Goal: Task Accomplishment & Management: Complete application form

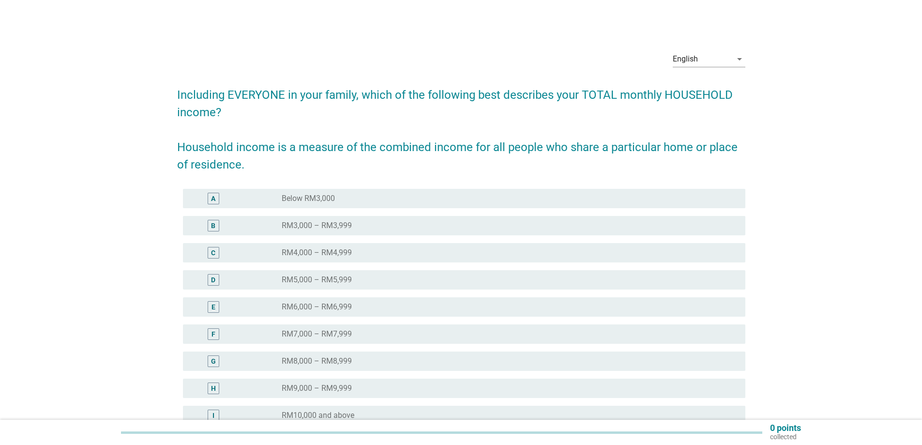
scroll to position [48, 0]
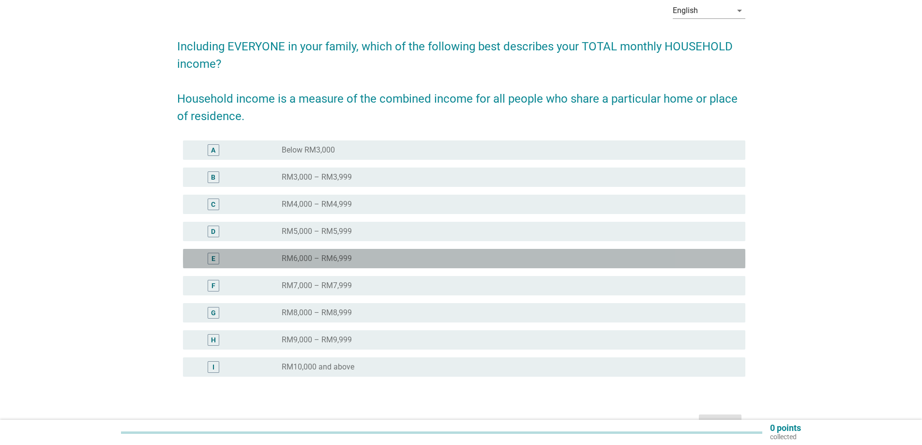
click at [297, 257] on label "RM6,000 – RM6,999" at bounding box center [317, 259] width 70 height 10
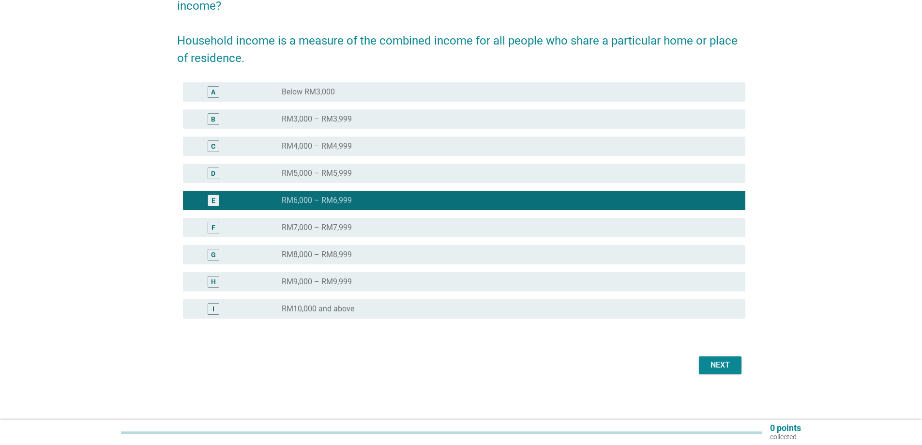
scroll to position [107, 0]
click at [733, 362] on div "Next" at bounding box center [720, 365] width 27 height 12
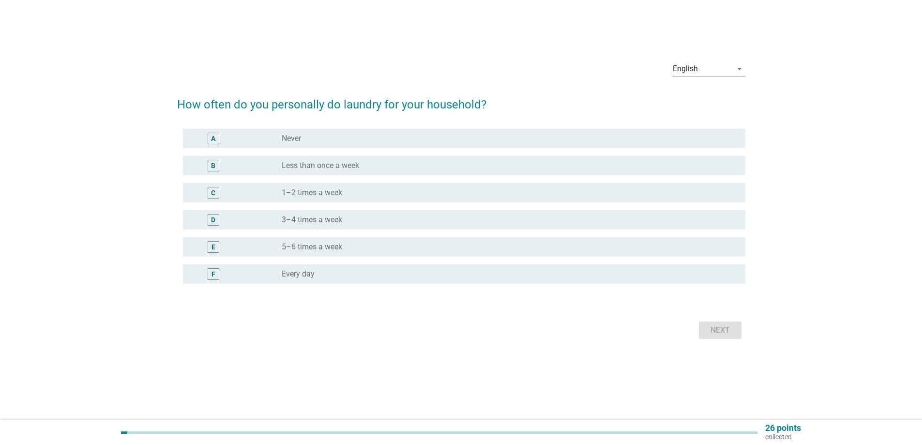
scroll to position [0, 0]
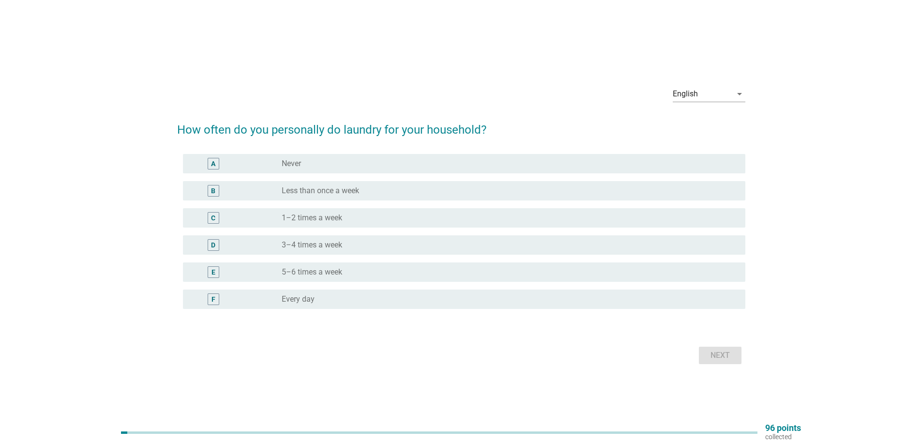
click at [351, 217] on div "radio_button_unchecked 1–2 times a week" at bounding box center [506, 218] width 448 height 10
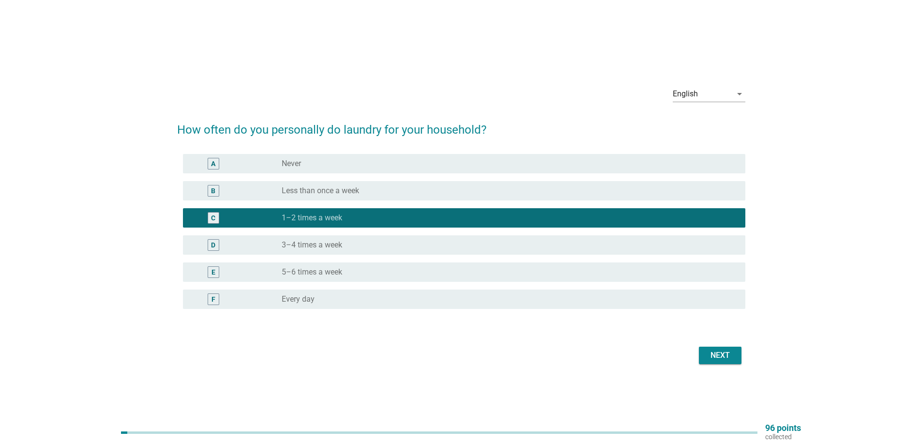
click at [461, 190] on div "radio_button_unchecked Less than once a week" at bounding box center [506, 191] width 448 height 10
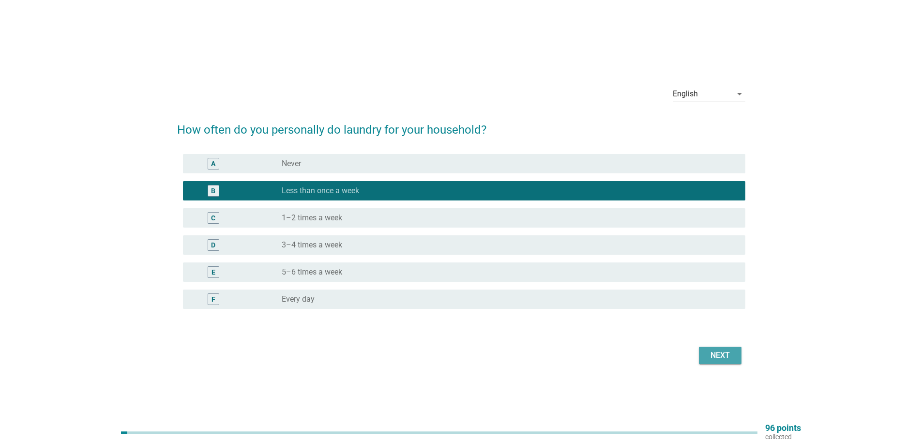
click at [721, 359] on div "Next" at bounding box center [720, 356] width 27 height 12
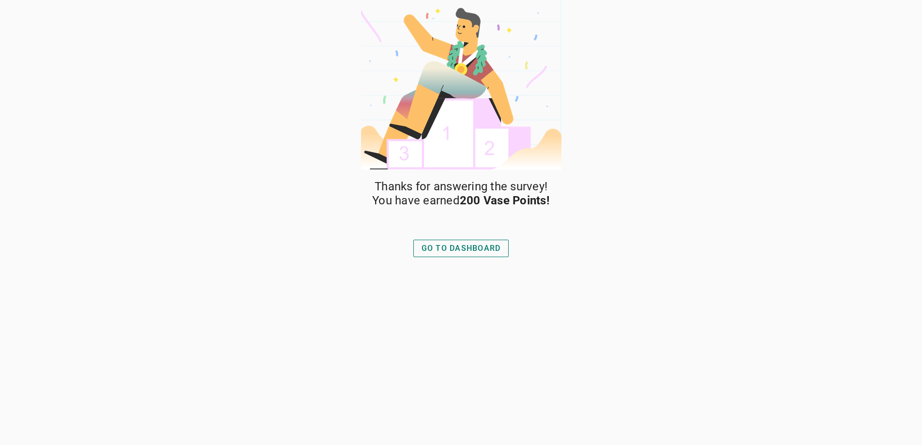
click at [463, 244] on div "GO TO DASHBOARD" at bounding box center [461, 249] width 79 height 12
